Goal: Transaction & Acquisition: Obtain resource

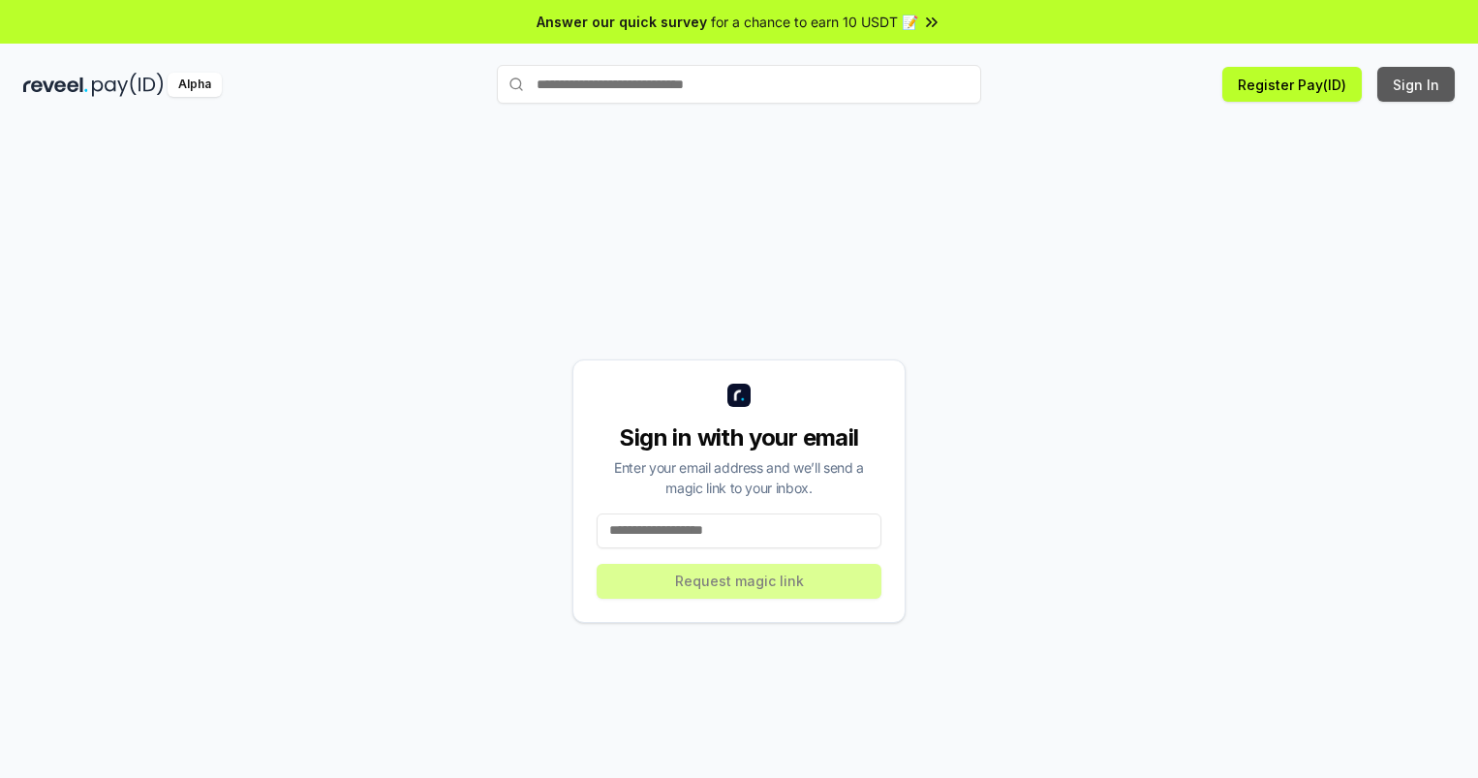
click at [1417, 84] on button "Sign In" at bounding box center [1415, 84] width 77 height 35
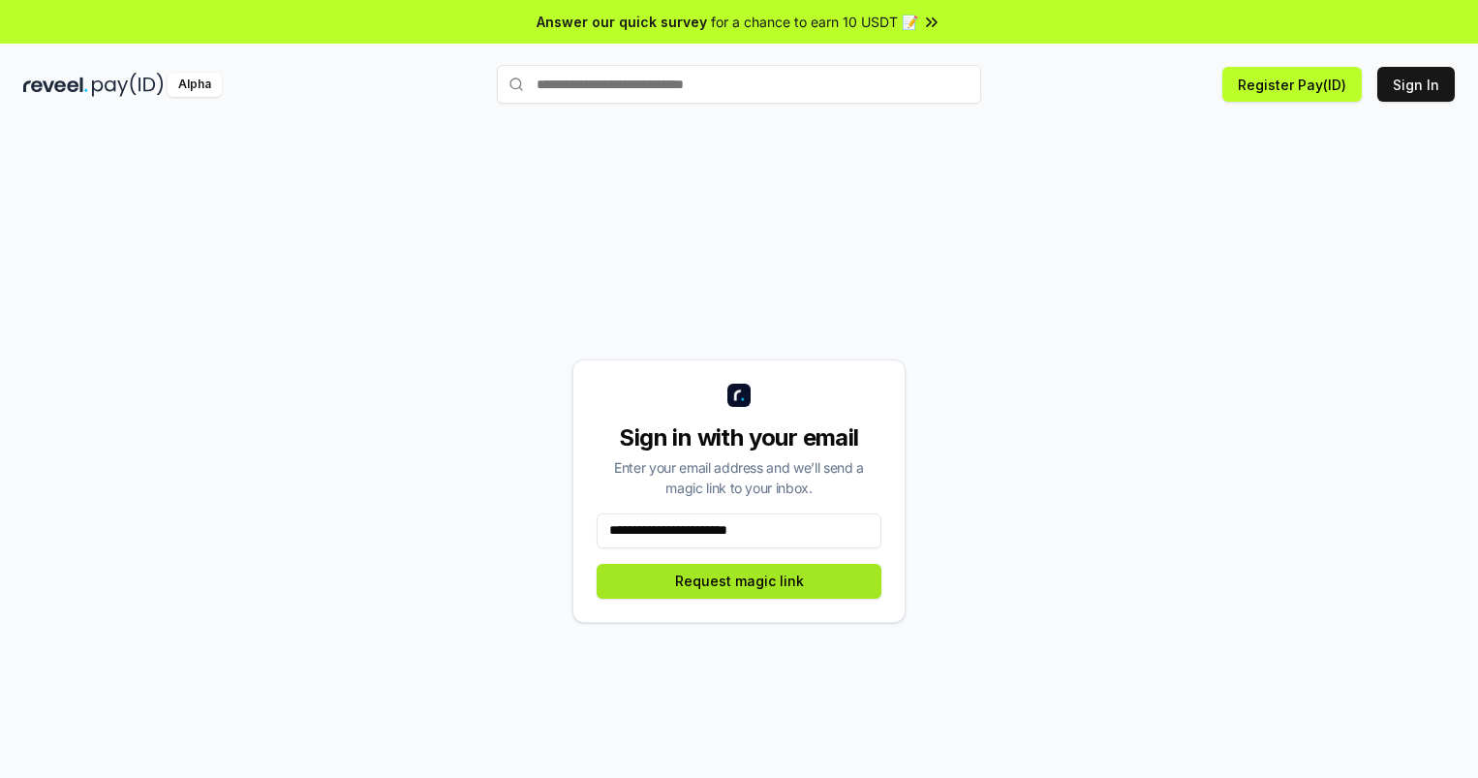
type input "**********"
click at [739, 580] on button "Request magic link" at bounding box center [739, 581] width 285 height 35
